Goal: Task Accomplishment & Management: Complete application form

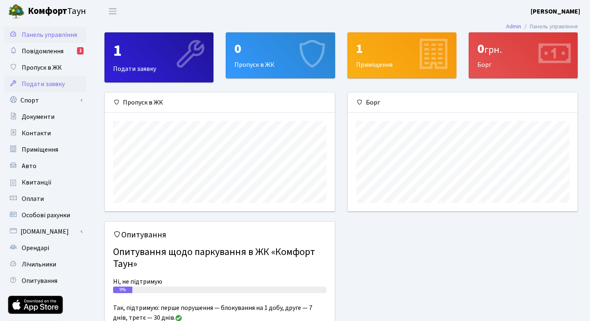
scroll to position [118, 230]
click at [46, 65] on span "Пропуск в ЖК" at bounding box center [42, 67] width 40 height 9
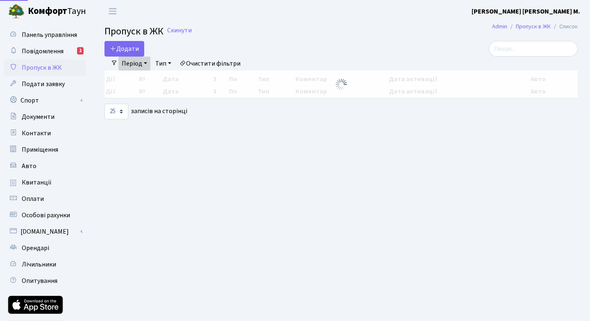
select select "25"
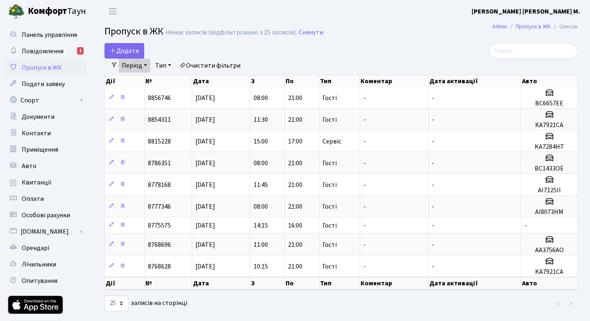
click at [146, 64] on link "Період" at bounding box center [134, 66] width 32 height 14
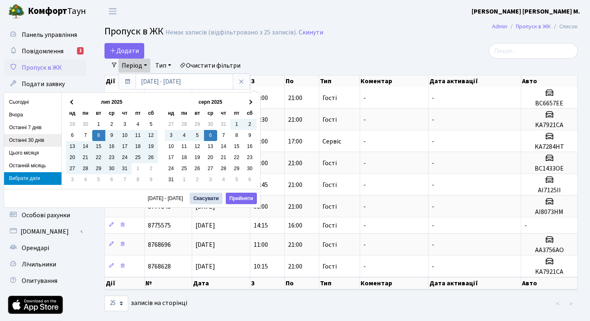
click at [34, 138] on li "Останні 30 днів" at bounding box center [32, 140] width 57 height 13
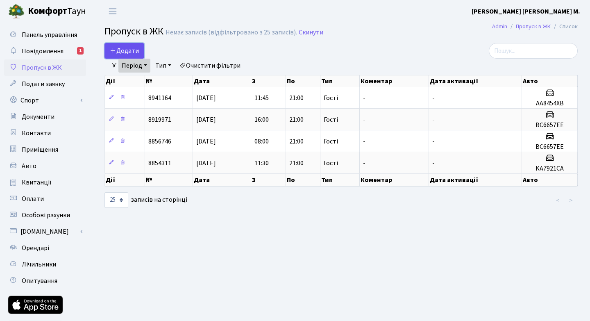
click at [125, 49] on span "Додати" at bounding box center [124, 50] width 29 height 9
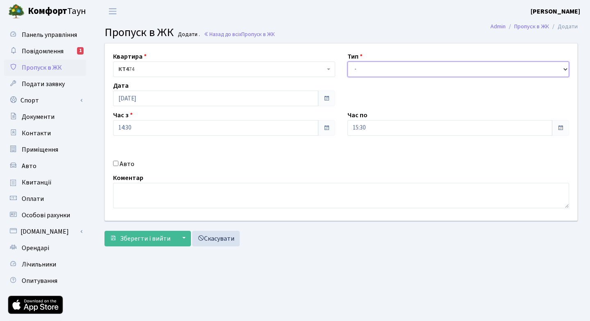
click at [565, 68] on select "- Доставка Таксі Гості Сервіс" at bounding box center [459, 69] width 222 height 16
select select "3"
click at [524, 125] on input "15:30" at bounding box center [450, 128] width 205 height 16
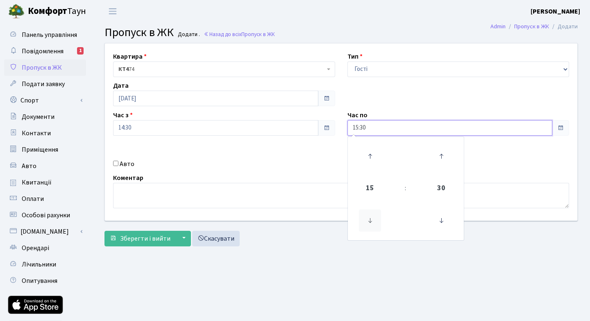
click at [369, 220] on icon at bounding box center [370, 220] width 22 height 22
click at [370, 153] on icon at bounding box center [370, 156] width 22 height 22
type input "16:30"
click at [526, 157] on div "Квартира <b>КТ4</b>&nbsp;&nbsp;&nbsp;74 КТ4 74 Тип - Доставка Таксі Гості Серві…" at bounding box center [341, 131] width 485 height 177
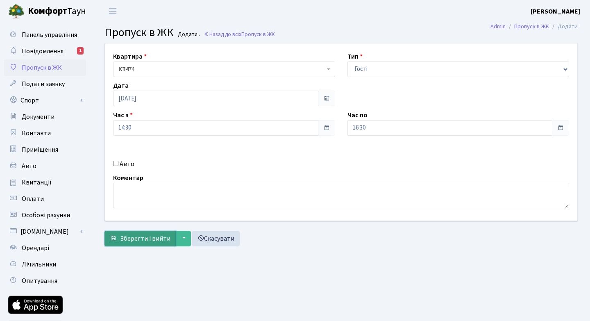
click at [146, 235] on span "Зберегти і вийти" at bounding box center [145, 238] width 50 height 9
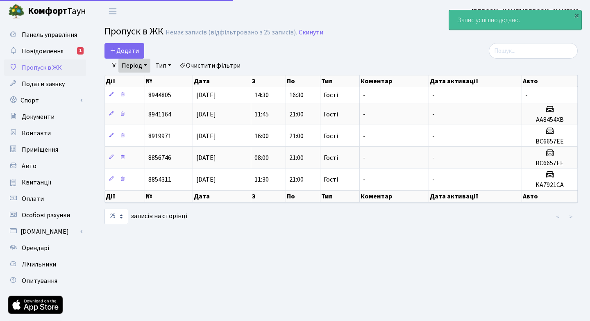
select select "25"
